Goal: Task Accomplishment & Management: Complete application form

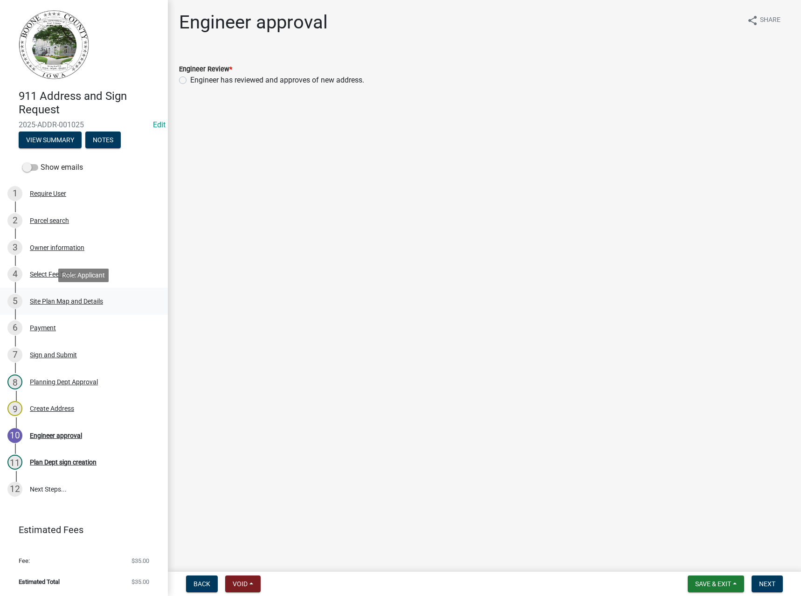
click at [47, 301] on div "Site Plan Map and Details" at bounding box center [66, 301] width 73 height 7
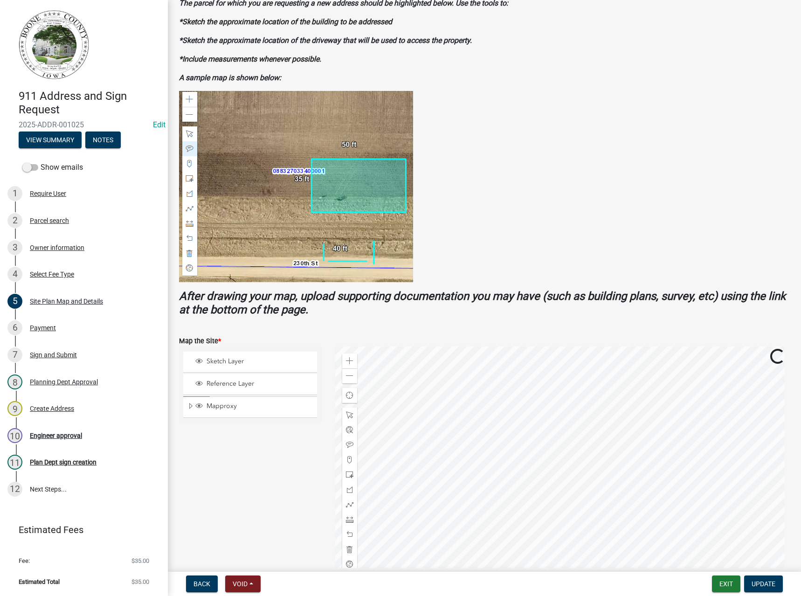
scroll to position [187, 0]
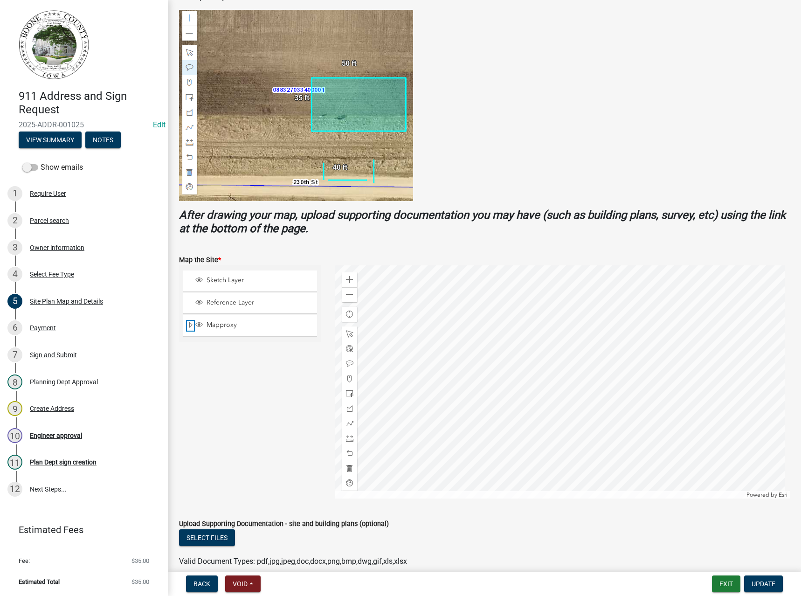
click at [190, 327] on span "Expand" at bounding box center [190, 325] width 7 height 9
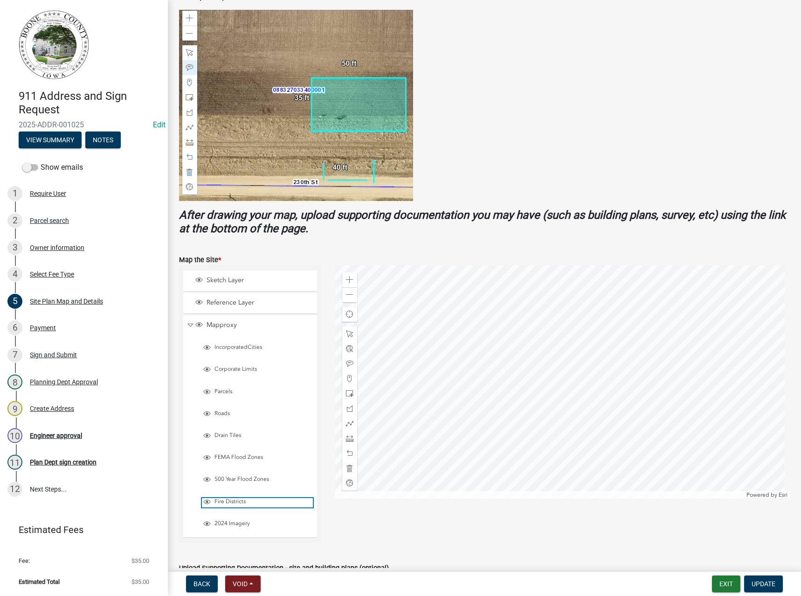
click at [224, 505] on span "Fire Districts" at bounding box center [262, 501] width 101 height 7
click at [350, 297] on span at bounding box center [349, 294] width 7 height 7
click at [66, 435] on div "Engineer approval" at bounding box center [56, 435] width 52 height 7
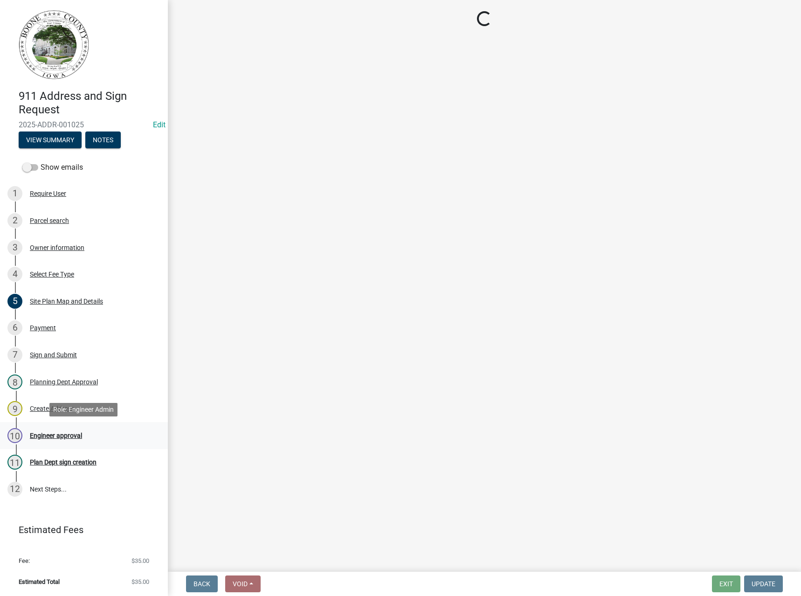
scroll to position [0, 0]
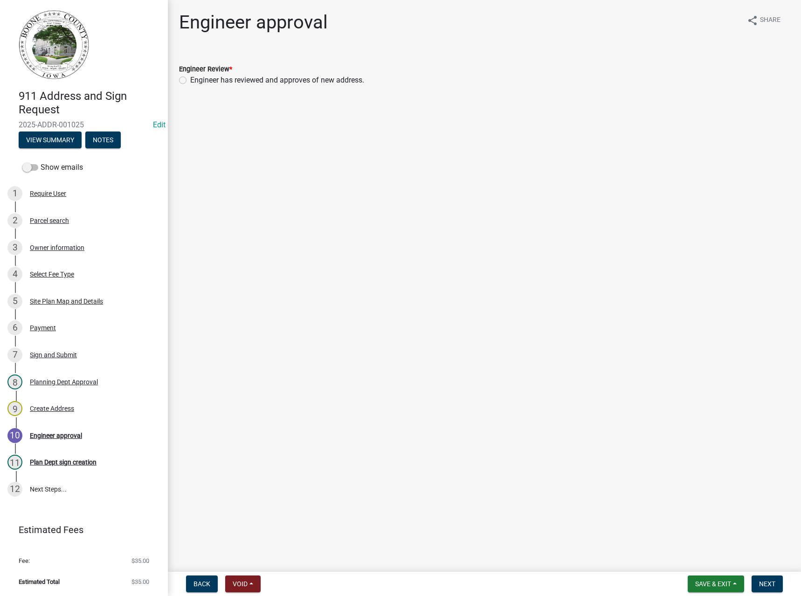
click at [239, 82] on label "Engineer has reviewed and approves of new address." at bounding box center [277, 80] width 174 height 11
click at [196, 81] on input "Engineer has reviewed and approves of new address." at bounding box center [193, 78] width 6 height 6
radio input "true"
click at [770, 584] on span "Next" at bounding box center [767, 583] width 16 height 7
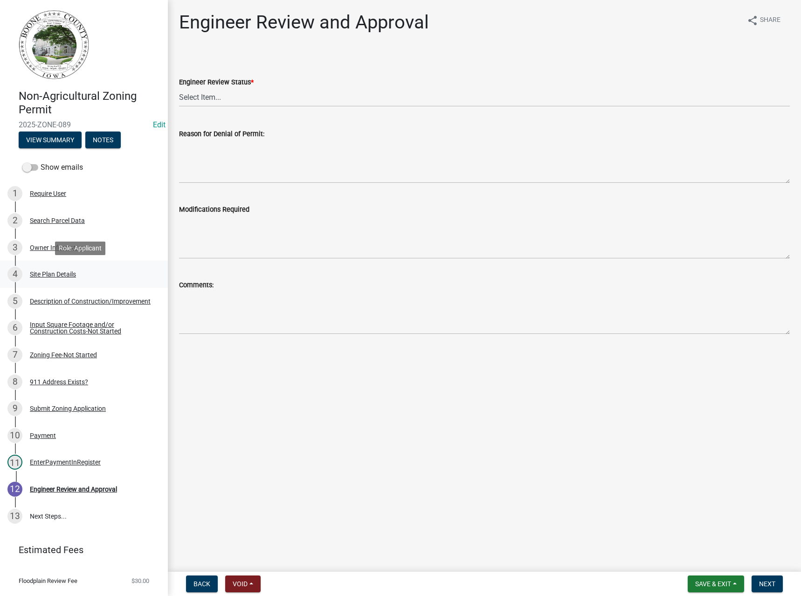
click at [56, 275] on div "Site Plan Details" at bounding box center [53, 274] width 46 height 7
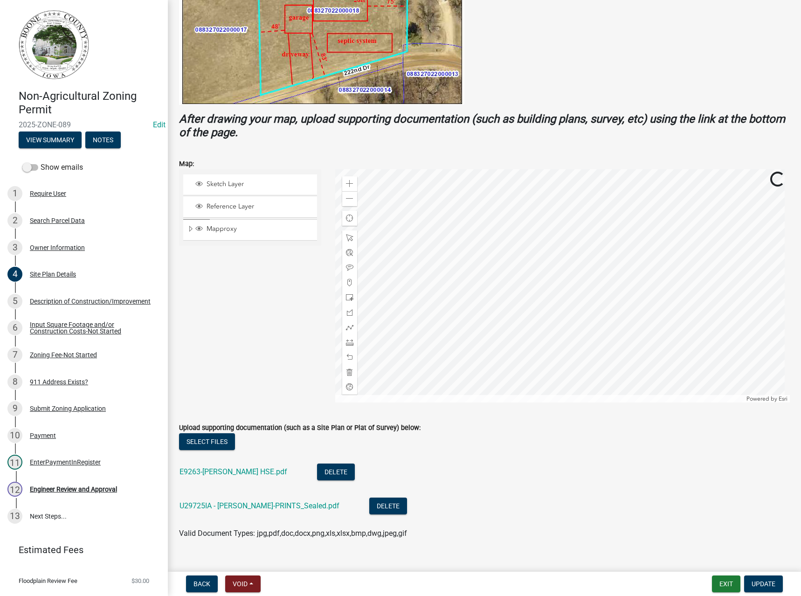
scroll to position [280, 0]
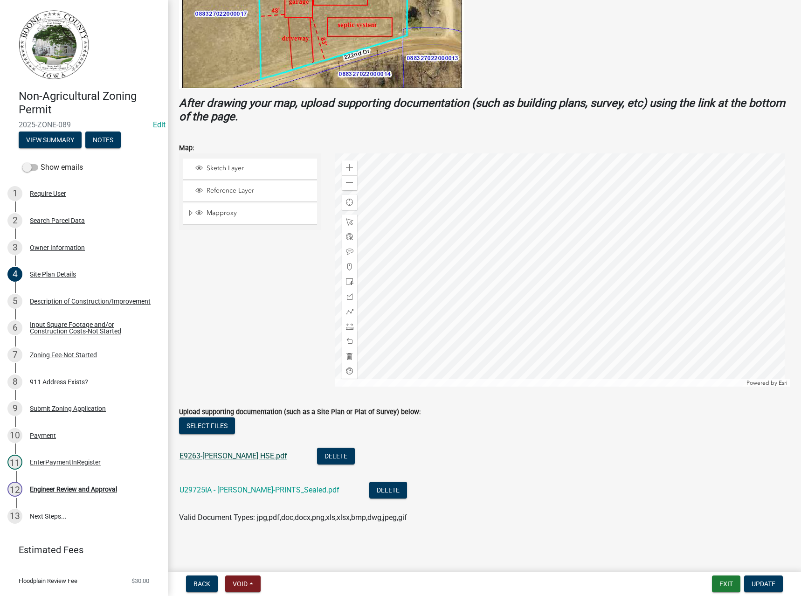
click at [234, 457] on link "E9263-[PERSON_NAME] HSE.pdf" at bounding box center [234, 456] width 108 height 9
click at [249, 487] on link "U29725IA - [PERSON_NAME]-PRINTS_Sealed.pdf" at bounding box center [260, 490] width 160 height 9
click at [190, 212] on span "Expand" at bounding box center [190, 213] width 7 height 9
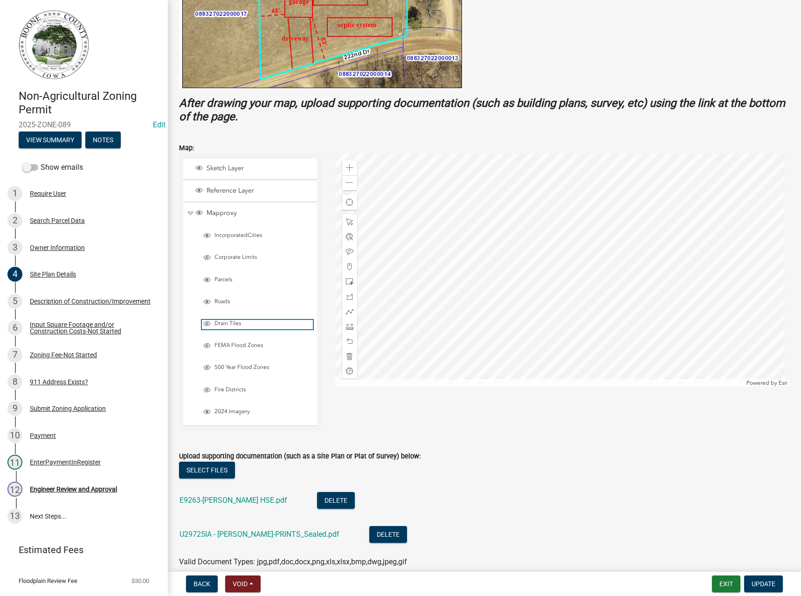
click at [227, 322] on span "Drain Tiles" at bounding box center [262, 323] width 101 height 7
click at [228, 344] on span "FEMA Flood Zones" at bounding box center [262, 345] width 101 height 7
click at [226, 367] on span "500 Year Flood Zones" at bounding box center [262, 367] width 101 height 7
click at [346, 182] on span at bounding box center [349, 182] width 7 height 7
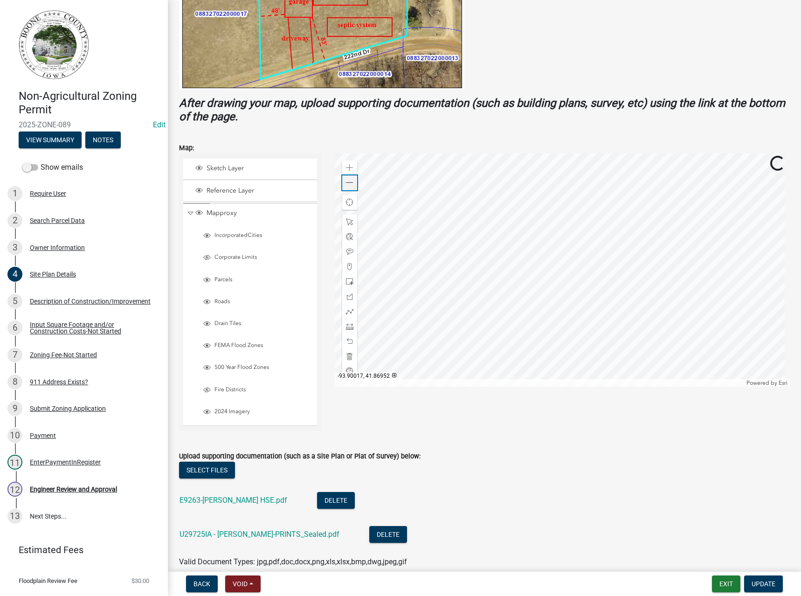
click at [346, 182] on span at bounding box center [349, 182] width 7 height 7
click at [65, 486] on div "Engineer Review and Approval" at bounding box center [73, 489] width 87 height 7
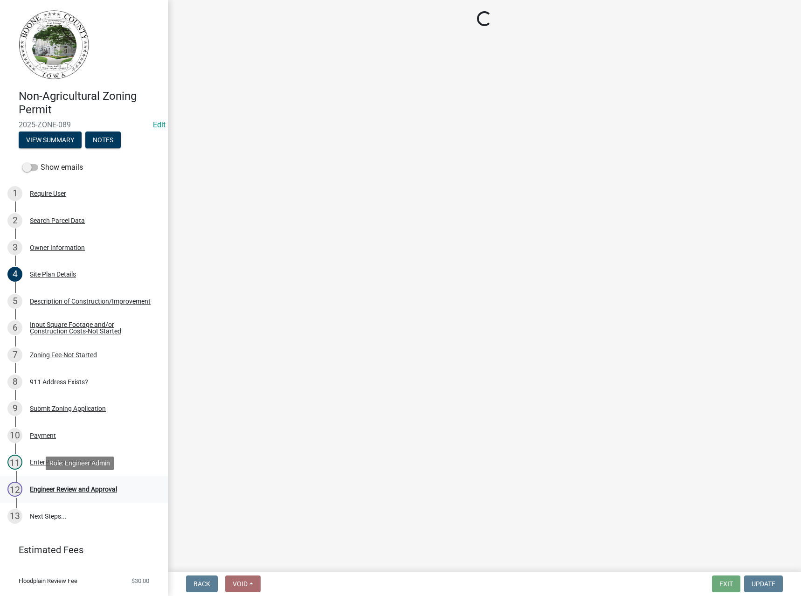
scroll to position [0, 0]
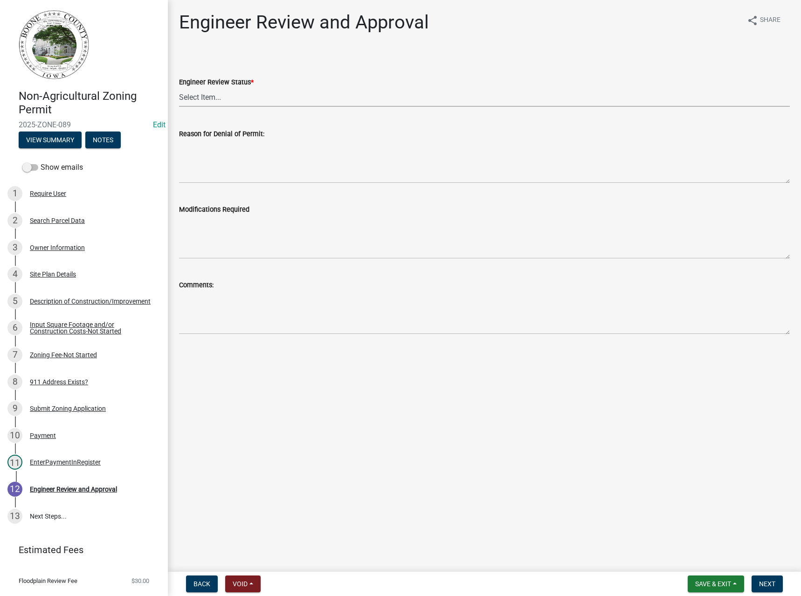
click at [207, 98] on select "Select Item... Clear of Floodplain and County Tile Location rejected by Enginee…" at bounding box center [484, 97] width 611 height 19
click at [179, 88] on select "Select Item... Clear of Floodplain and County Tile Location rejected by Enginee…" at bounding box center [484, 97] width 611 height 19
select select "3fbde904-da37-4207-833b-53754720f33d"
click at [773, 580] on span "Next" at bounding box center [767, 583] width 16 height 7
